Goal: Find contact information: Find contact information

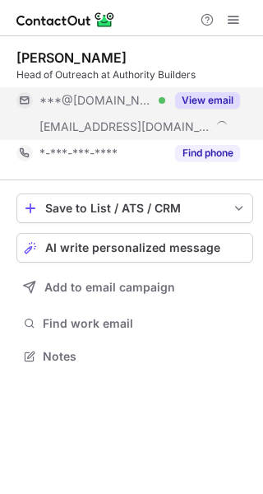
scroll to position [344, 263]
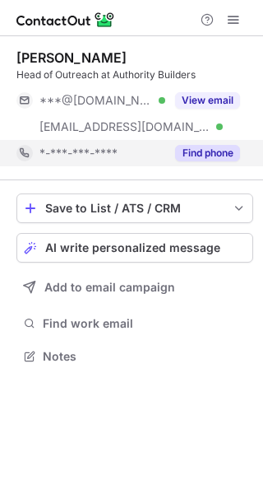
click at [210, 149] on button "Find phone" at bounding box center [207, 153] width 65 height 16
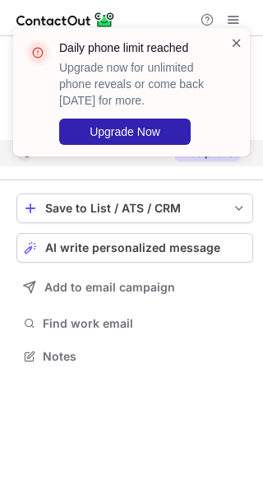
click at [238, 39] on span at bounding box center [236, 43] width 13 height 16
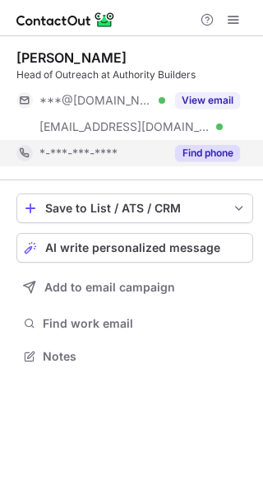
click at [223, 104] on div "Daily phone limit reached Upgrade now for unlimited phone reveals or come back …" at bounding box center [142, 91] width 166 height 105
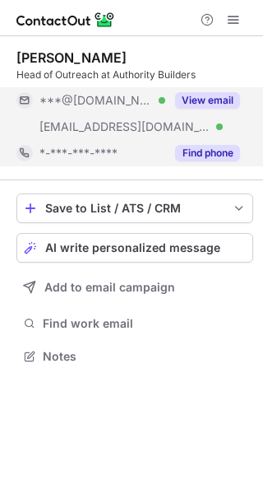
click at [205, 105] on button "View email" at bounding box center [207, 100] width 65 height 16
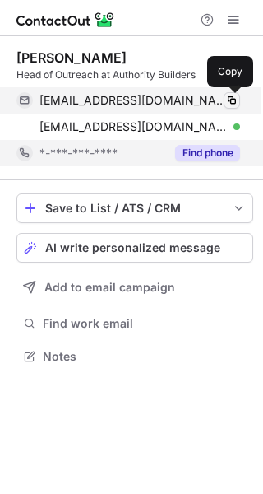
click at [234, 101] on span at bounding box center [231, 100] width 13 height 13
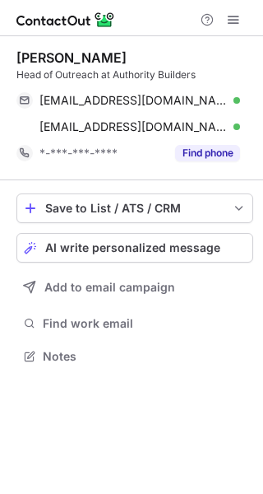
scroll to position [344, 263]
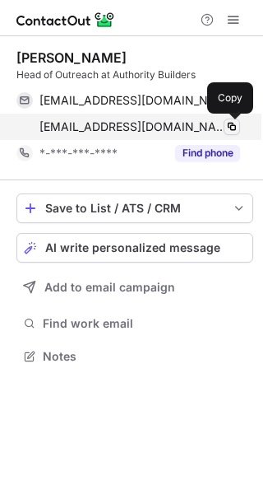
click at [233, 124] on span at bounding box center [231, 126] width 13 height 13
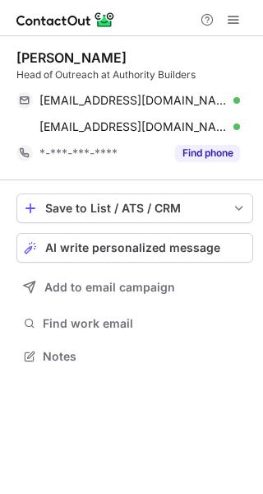
scroll to position [344, 263]
click at [71, 55] on div "[PERSON_NAME]" at bounding box center [71, 57] width 110 height 16
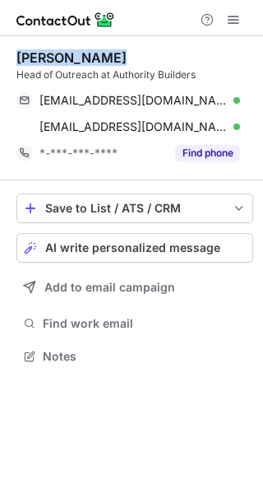
click at [71, 55] on div "[PERSON_NAME]" at bounding box center [71, 57] width 110 height 16
copy div "[PERSON_NAME]"
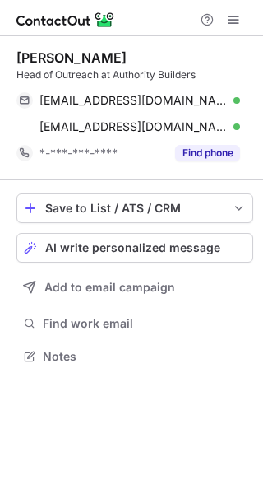
scroll to position [344, 263]
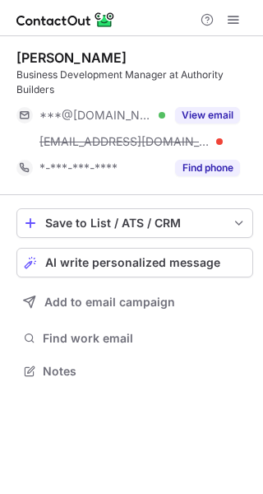
scroll to position [359, 263]
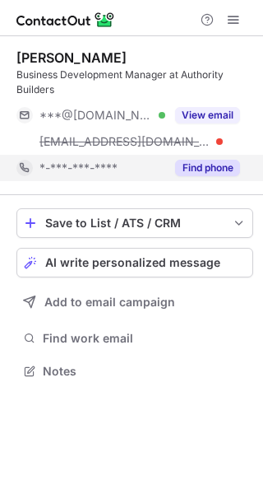
click at [202, 165] on button "Find phone" at bounding box center [207, 168] width 65 height 16
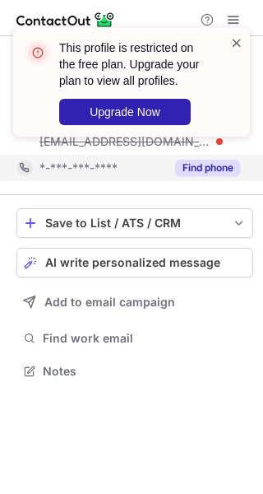
click at [231, 39] on span at bounding box center [236, 43] width 13 height 16
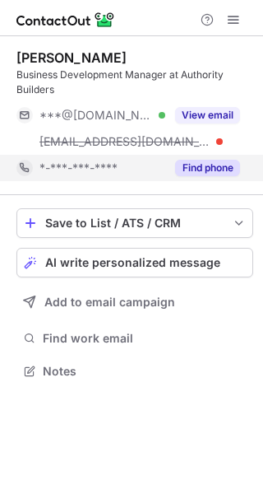
click at [209, 110] on div "This profile is restricted on the free plan. Upgrade your plan to view all prof…" at bounding box center [134, 82] width 151 height 86
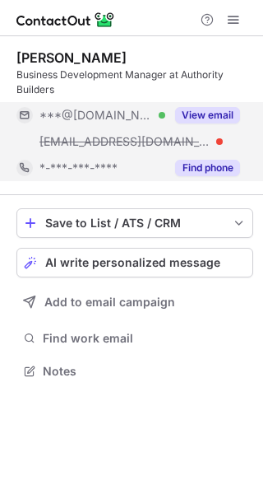
click at [207, 117] on button "View email" at bounding box center [207, 115] width 65 height 16
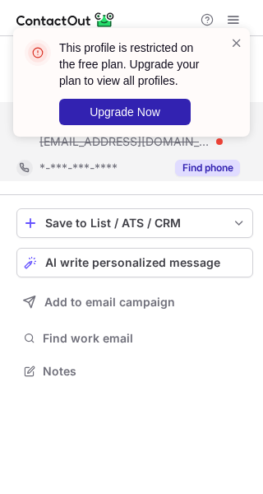
drag, startPoint x: 236, startPoint y: 39, endPoint x: 220, endPoint y: 39, distance: 15.7
click at [235, 39] on span at bounding box center [236, 43] width 13 height 16
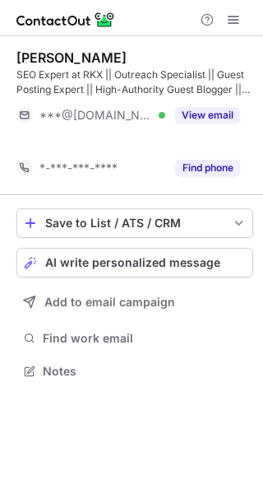
scroll to position [332, 263]
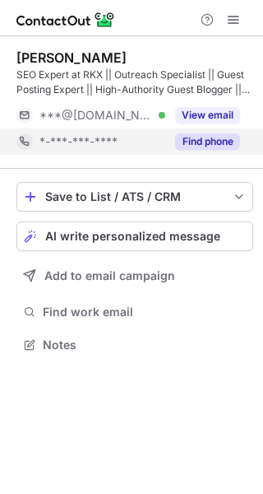
click at [225, 147] on button "Find phone" at bounding box center [207, 141] width 65 height 16
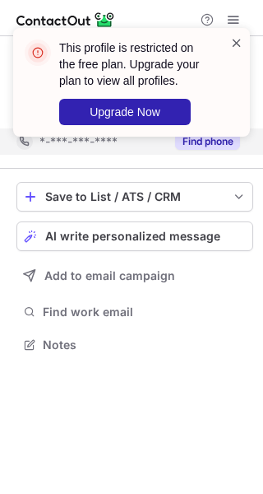
click at [239, 39] on span at bounding box center [236, 43] width 13 height 16
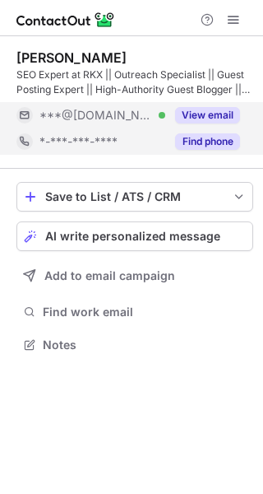
click at [205, 114] on button "View email" at bounding box center [207, 115] width 65 height 16
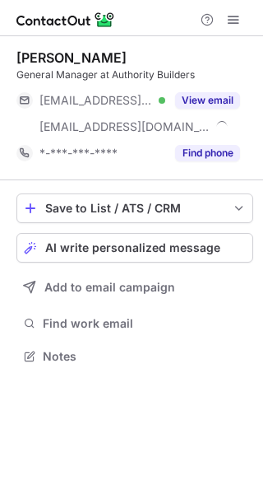
scroll to position [344, 263]
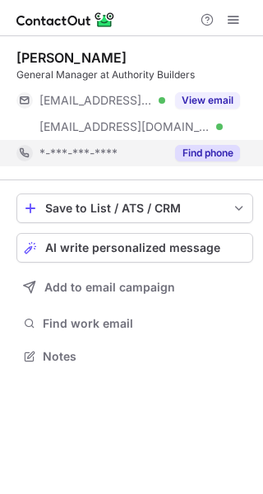
click at [199, 147] on button "Find phone" at bounding box center [207, 153] width 65 height 16
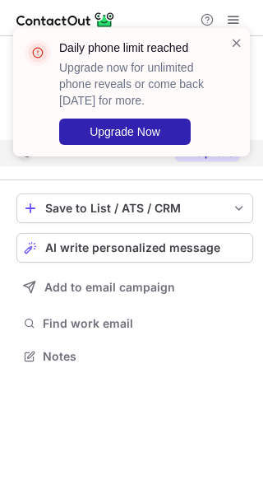
click at [229, 44] on div "Daily phone limit reached Upgrade now for unlimited phone reveals or come back …" at bounding box center [125, 92] width 211 height 115
click at [236, 40] on span at bounding box center [236, 43] width 13 height 16
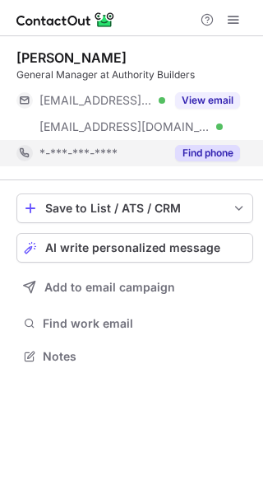
click at [209, 100] on p "Upgrade now for unlimited phone reveals or come back tomorrow for more." at bounding box center [134, 83] width 151 height 49
click at [209, 100] on div "Daily phone limit reached Upgrade now for unlimited phone reveals or come back …" at bounding box center [131, 247] width 263 height 494
click at [209, 100] on button "View email" at bounding box center [207, 100] width 65 height 16
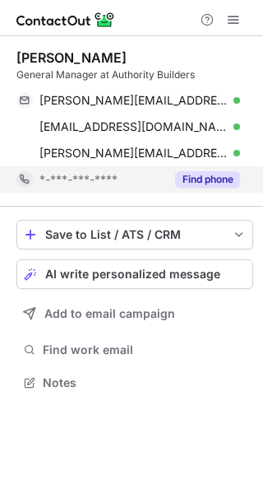
scroll to position [370, 263]
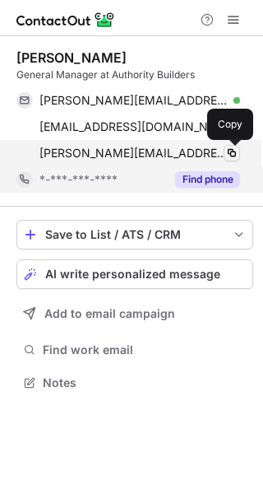
click at [230, 147] on span at bounding box center [231, 152] width 13 height 13
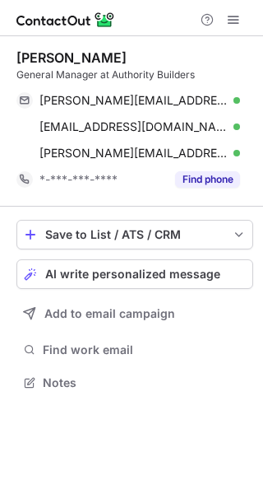
scroll to position [370, 263]
click at [67, 52] on div "[PERSON_NAME]" at bounding box center [71, 57] width 110 height 16
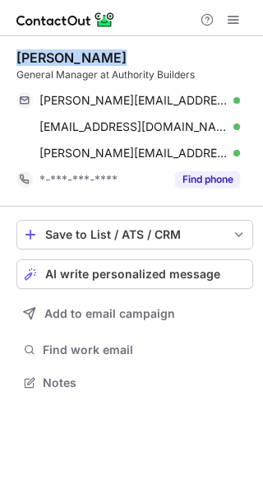
click at [67, 52] on div "[PERSON_NAME]" at bounding box center [71, 57] width 110 height 16
copy div "[PERSON_NAME]"
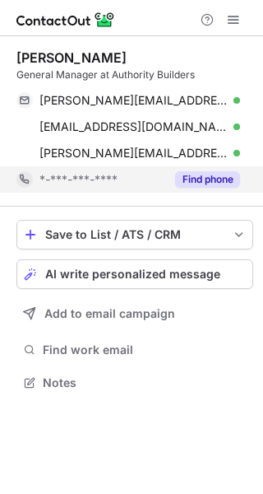
scroll to position [370, 263]
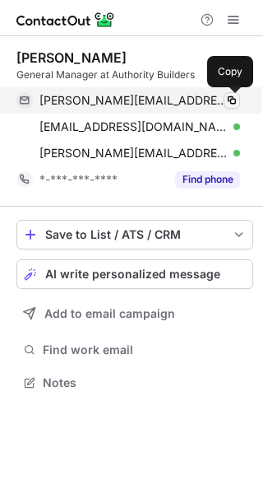
click at [234, 101] on span at bounding box center [231, 100] width 13 height 13
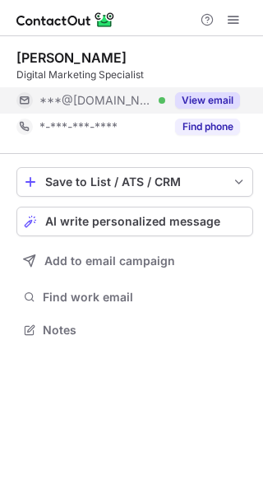
scroll to position [8, 8]
click at [208, 104] on button "View email" at bounding box center [207, 100] width 65 height 16
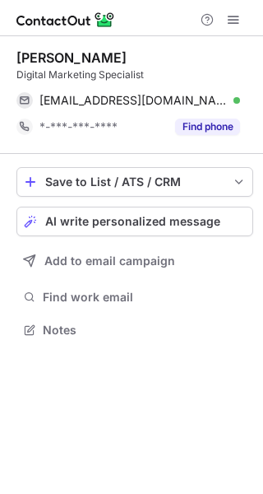
click at [218, 141] on div "Mujo Alic Digital Marketing Specialist mujoalic333@gmail.com Verified Copy *-**…" at bounding box center [134, 95] width 237 height 118
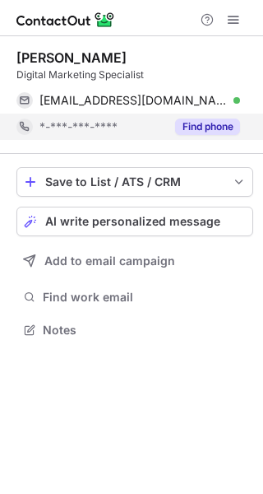
click at [216, 128] on button "Find phone" at bounding box center [207, 126] width 65 height 16
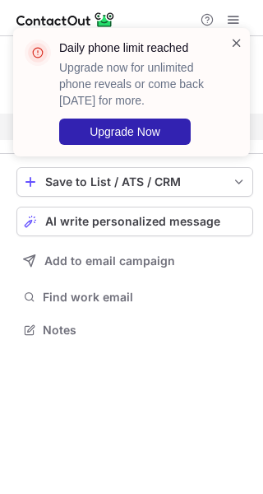
click at [235, 40] on span at bounding box center [236, 43] width 13 height 16
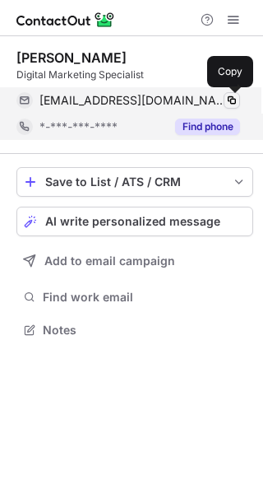
click at [229, 99] on span at bounding box center [231, 100] width 13 height 13
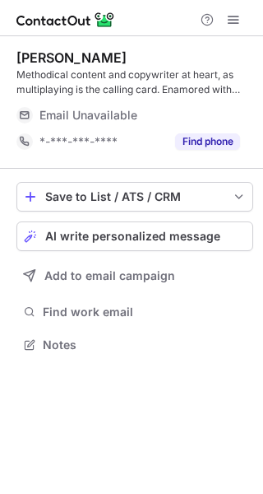
scroll to position [332, 263]
click at [202, 158] on div "Mihailo Jovanović Methodical content and copywriter at heart, as multiplaying i…" at bounding box center [134, 102] width 237 height 132
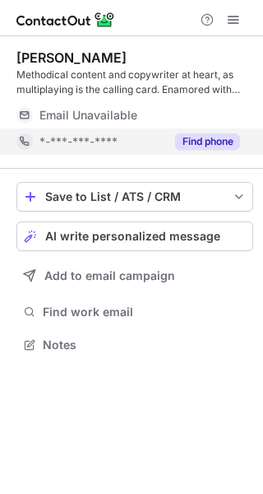
click at [200, 152] on div "Find phone" at bounding box center [202, 141] width 75 height 26
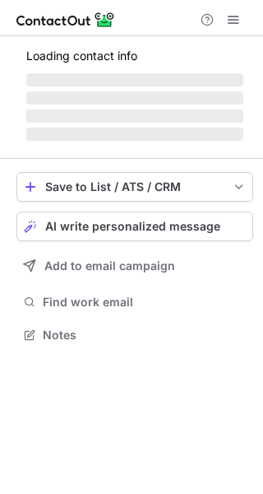
scroll to position [344, 263]
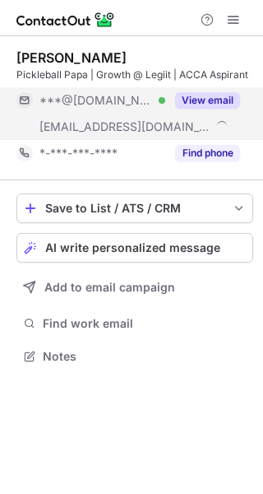
click at [216, 99] on button "View email" at bounding box center [207, 100] width 65 height 16
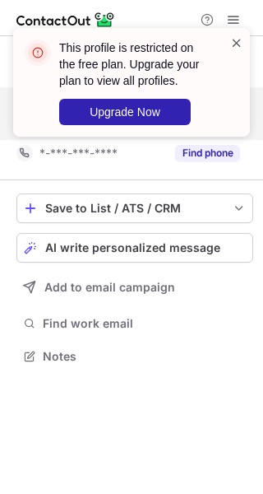
click at [243, 45] on div "This profile is restricted on the free plan. Upgrade your plan to view all prof…" at bounding box center [131, 82] width 237 height 109
click at [234, 45] on span at bounding box center [236, 43] width 13 height 16
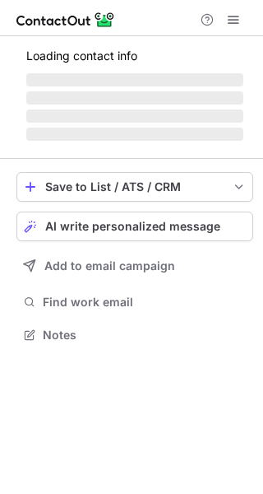
scroll to position [8, 8]
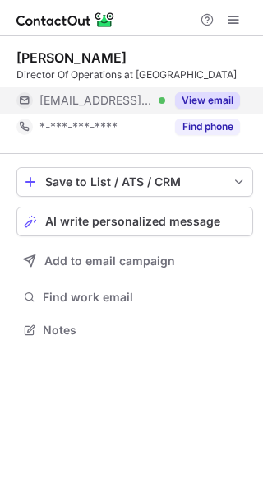
click at [220, 111] on div "View email" at bounding box center [202, 100] width 75 height 26
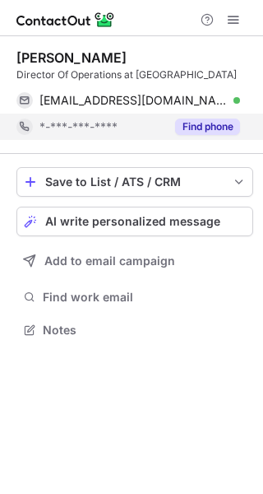
click at [216, 128] on button "Find phone" at bounding box center [207, 126] width 65 height 16
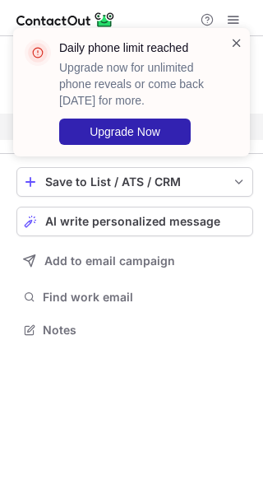
click at [237, 40] on span at bounding box center [236, 43] width 13 height 16
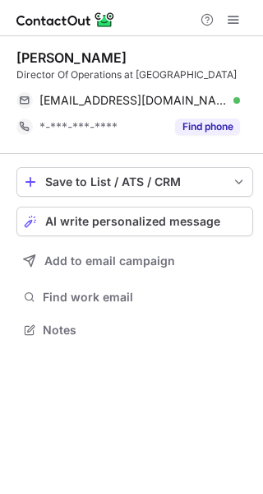
scroll to position [318, 263]
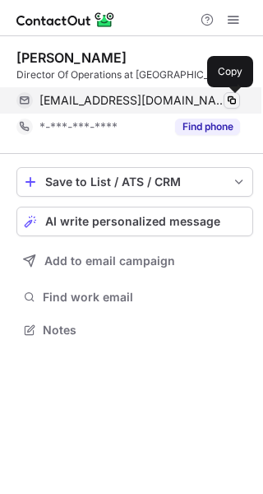
click at [231, 97] on span at bounding box center [231, 100] width 13 height 13
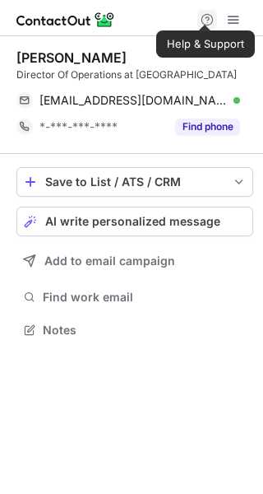
scroll to position [318, 263]
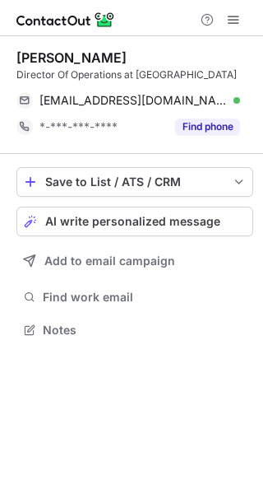
click at [72, 55] on div "Djordje Jovanovic" at bounding box center [71, 57] width 110 height 16
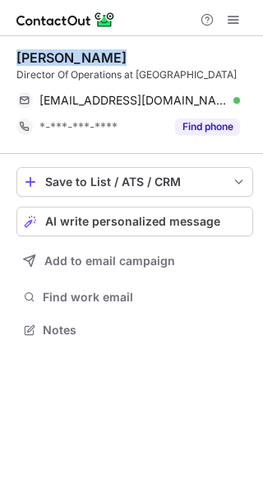
click at [72, 55] on div "Djordje Jovanovic" at bounding box center [71, 57] width 110 height 16
copy div "Djordje Jovanovic"
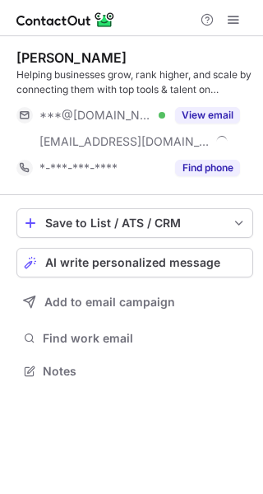
scroll to position [359, 263]
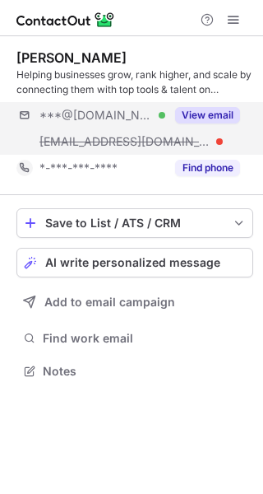
click at [243, 113] on div "***@[DOMAIN_NAME] Verified [EMAIL_ADDRESS][DOMAIN_NAME] View email" at bounding box center [134, 128] width 237 height 53
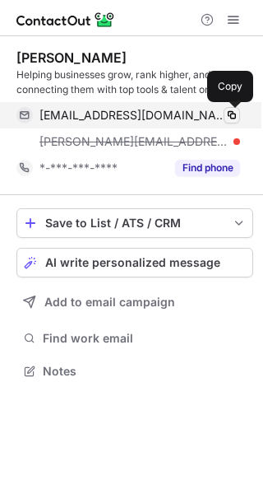
click at [228, 113] on span at bounding box center [231, 115] width 13 height 13
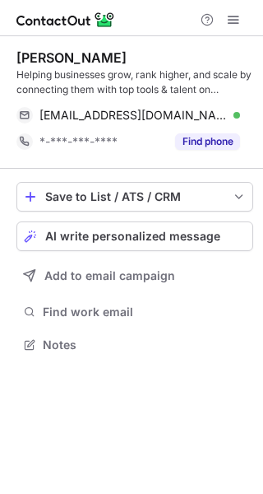
scroll to position [332, 263]
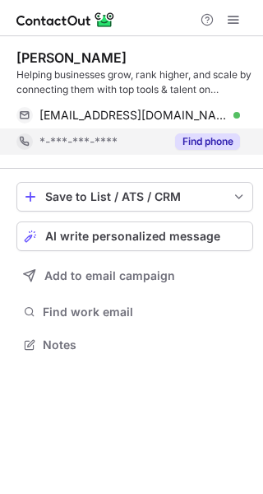
click at [206, 137] on button "Find phone" at bounding box center [207, 141] width 65 height 16
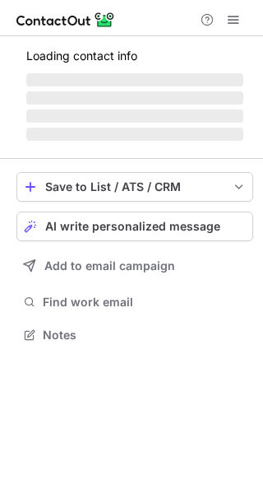
scroll to position [359, 263]
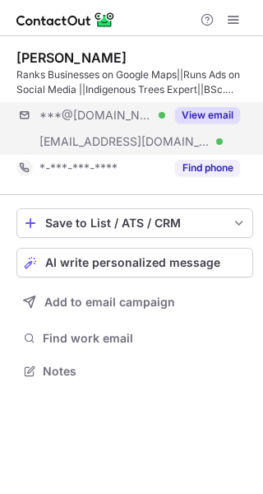
click at [211, 129] on div "***@gmail.com Verified ***@legiit.com Verified View email" at bounding box center [134, 128] width 237 height 53
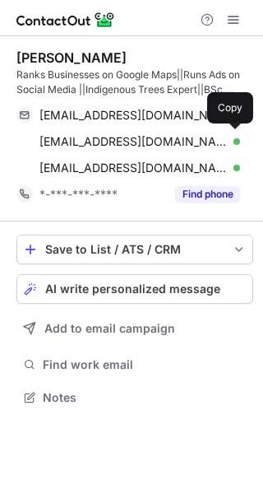
scroll to position [385, 263]
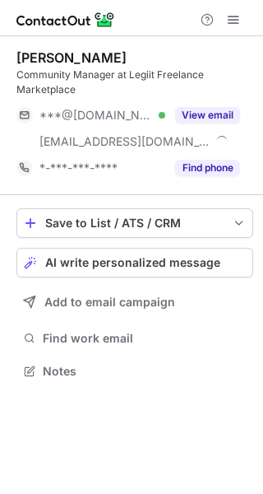
scroll to position [359, 263]
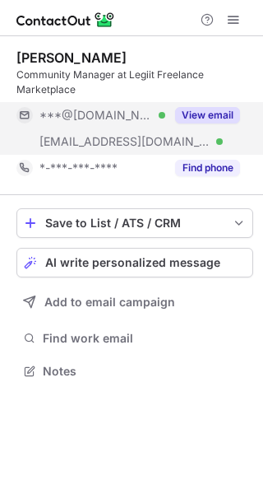
click at [219, 121] on button "View email" at bounding box center [207, 115] width 65 height 16
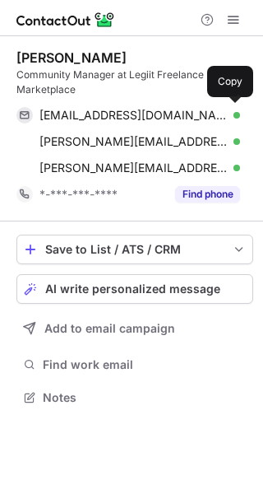
scroll to position [385, 263]
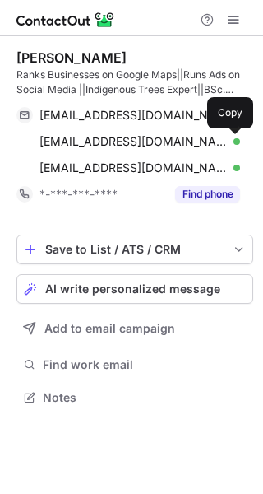
scroll to position [385, 263]
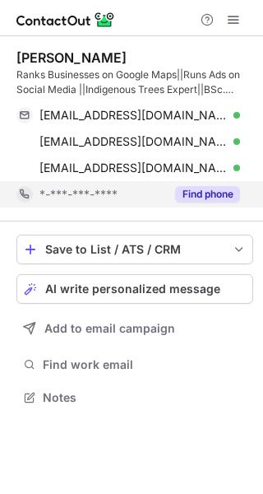
click at [219, 190] on button "Find phone" at bounding box center [207, 194] width 65 height 16
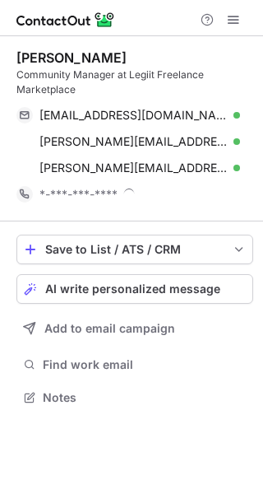
scroll to position [385, 263]
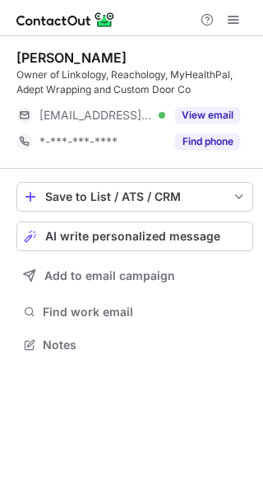
scroll to position [332, 263]
click at [223, 139] on button "Find phone" at bounding box center [207, 141] width 65 height 16
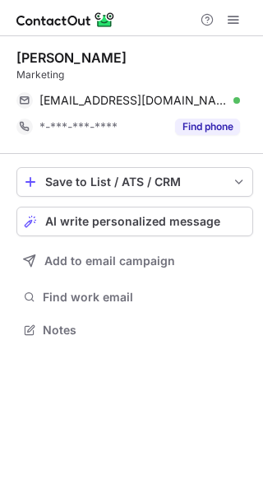
scroll to position [318, 263]
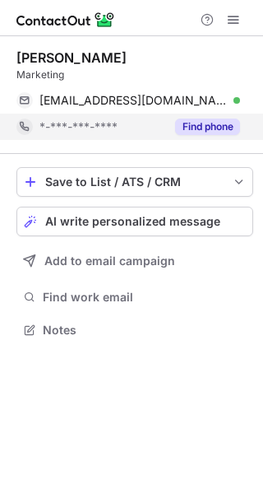
click at [230, 128] on button "Find phone" at bounding box center [207, 126] width 65 height 16
